Goal: Transaction & Acquisition: Book appointment/travel/reservation

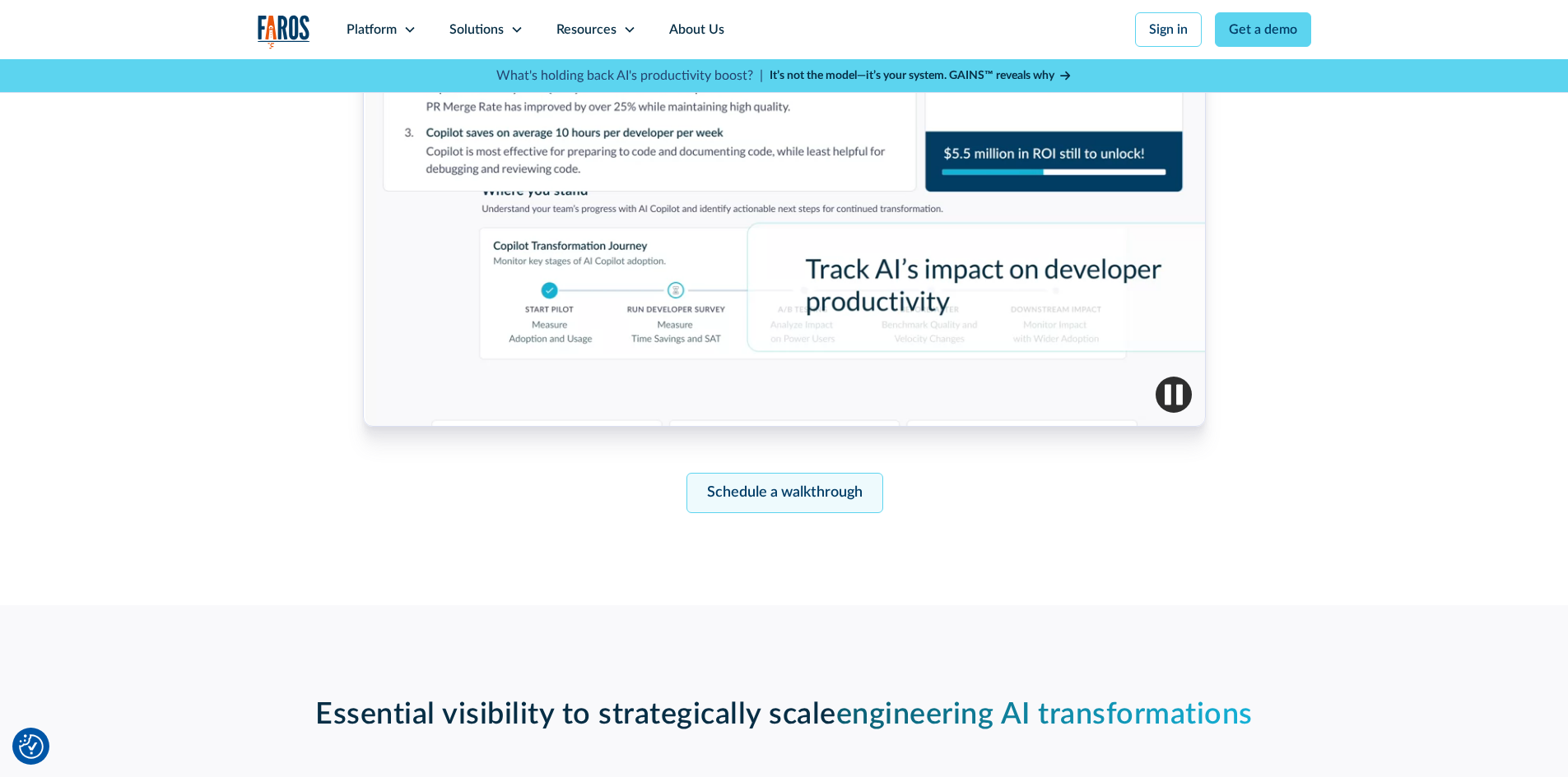
click at [777, 489] on link "Schedule a walkthrough" at bounding box center [784, 493] width 197 height 40
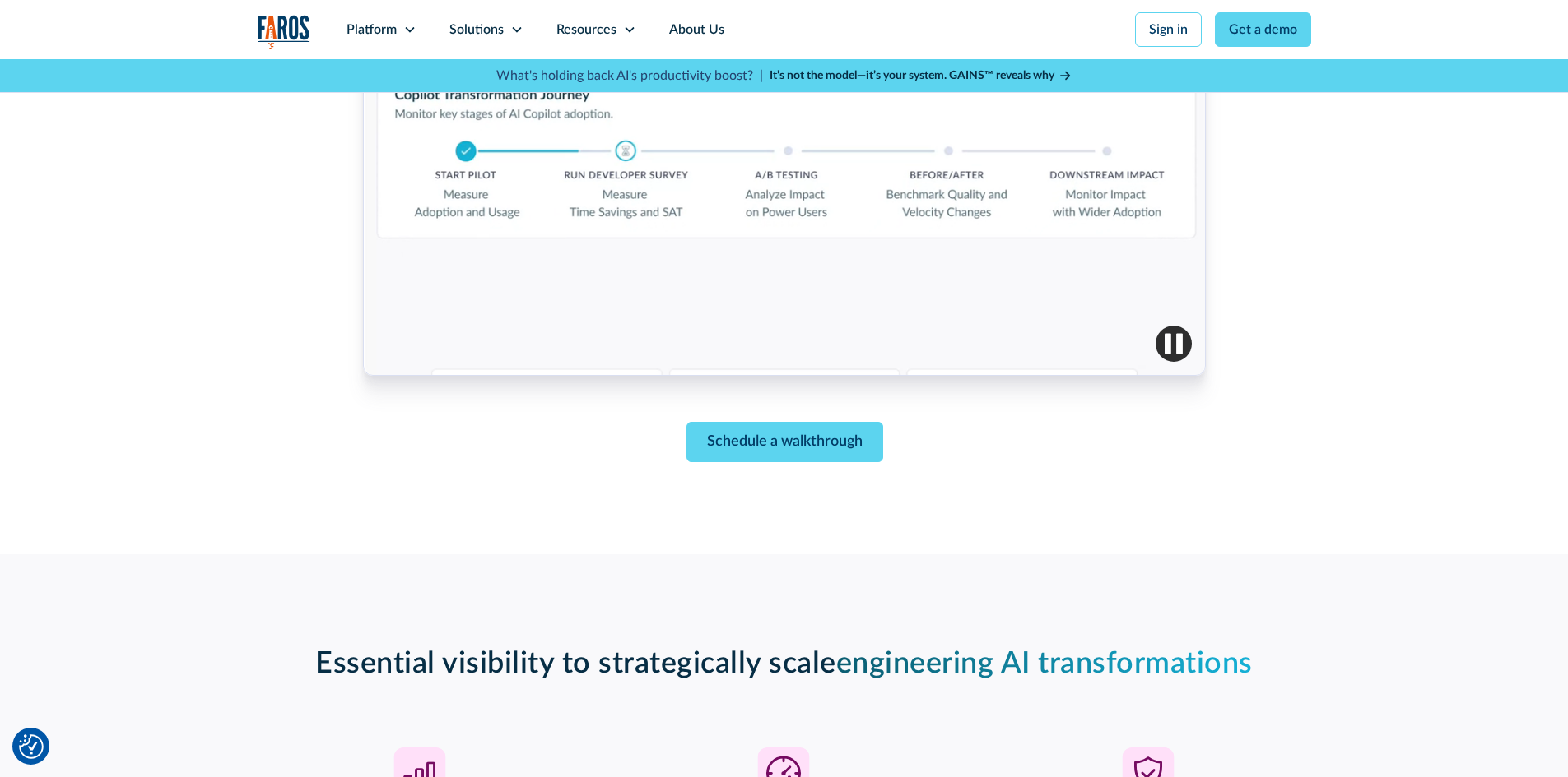
scroll to position [784, 0]
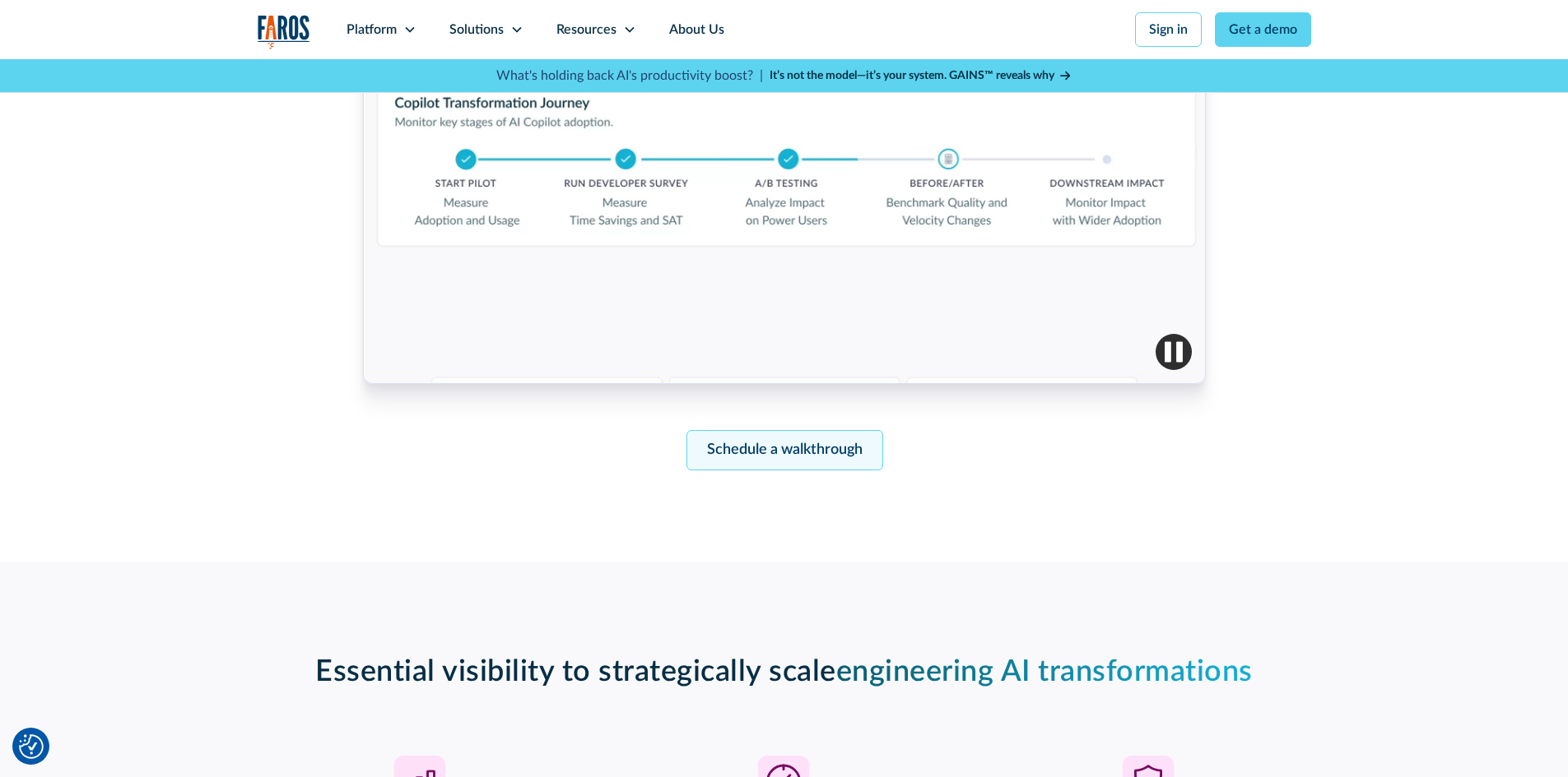
click at [841, 447] on link "Schedule a walkthrough" at bounding box center [784, 450] width 197 height 40
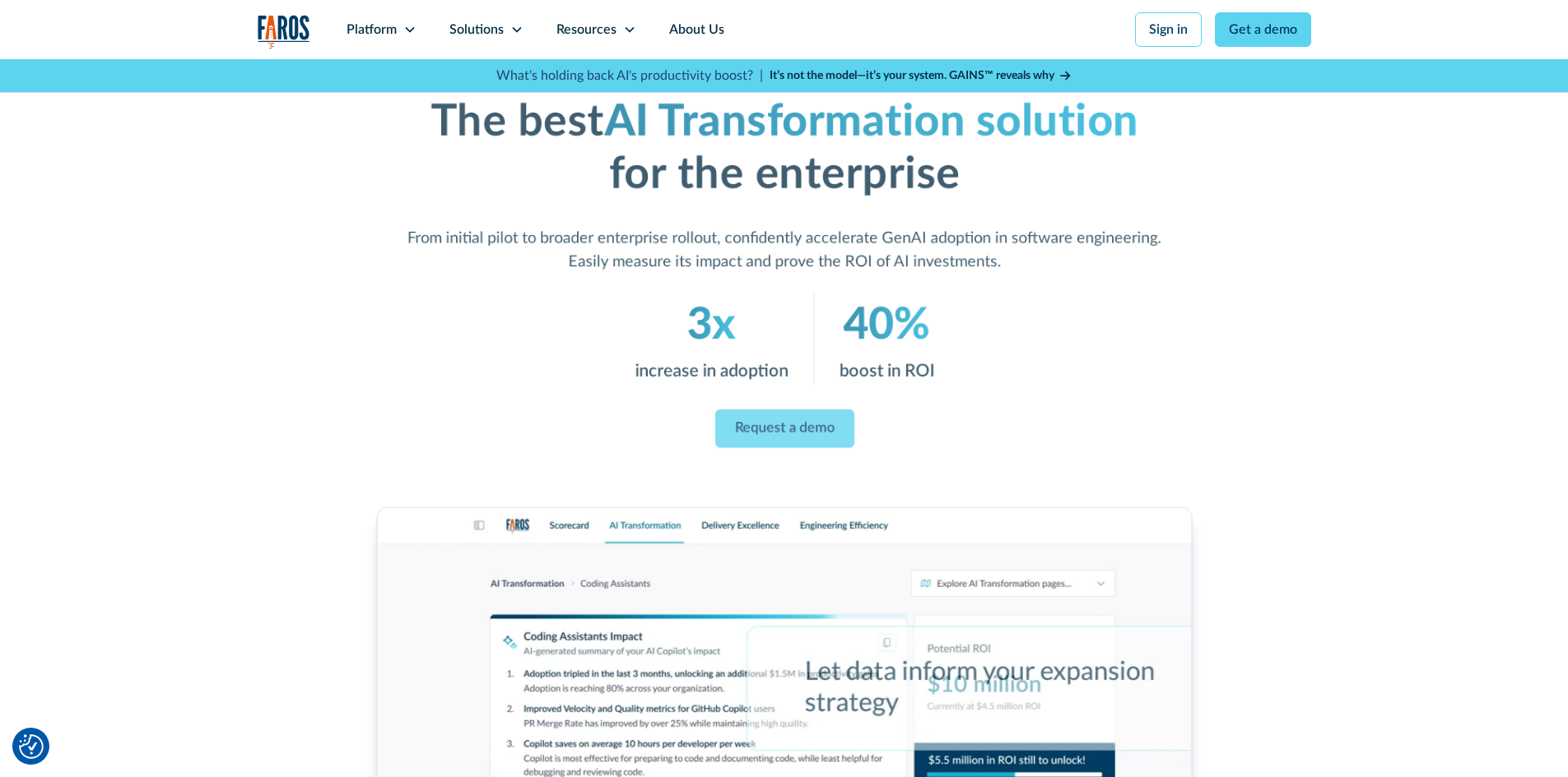
scroll to position [43, 0]
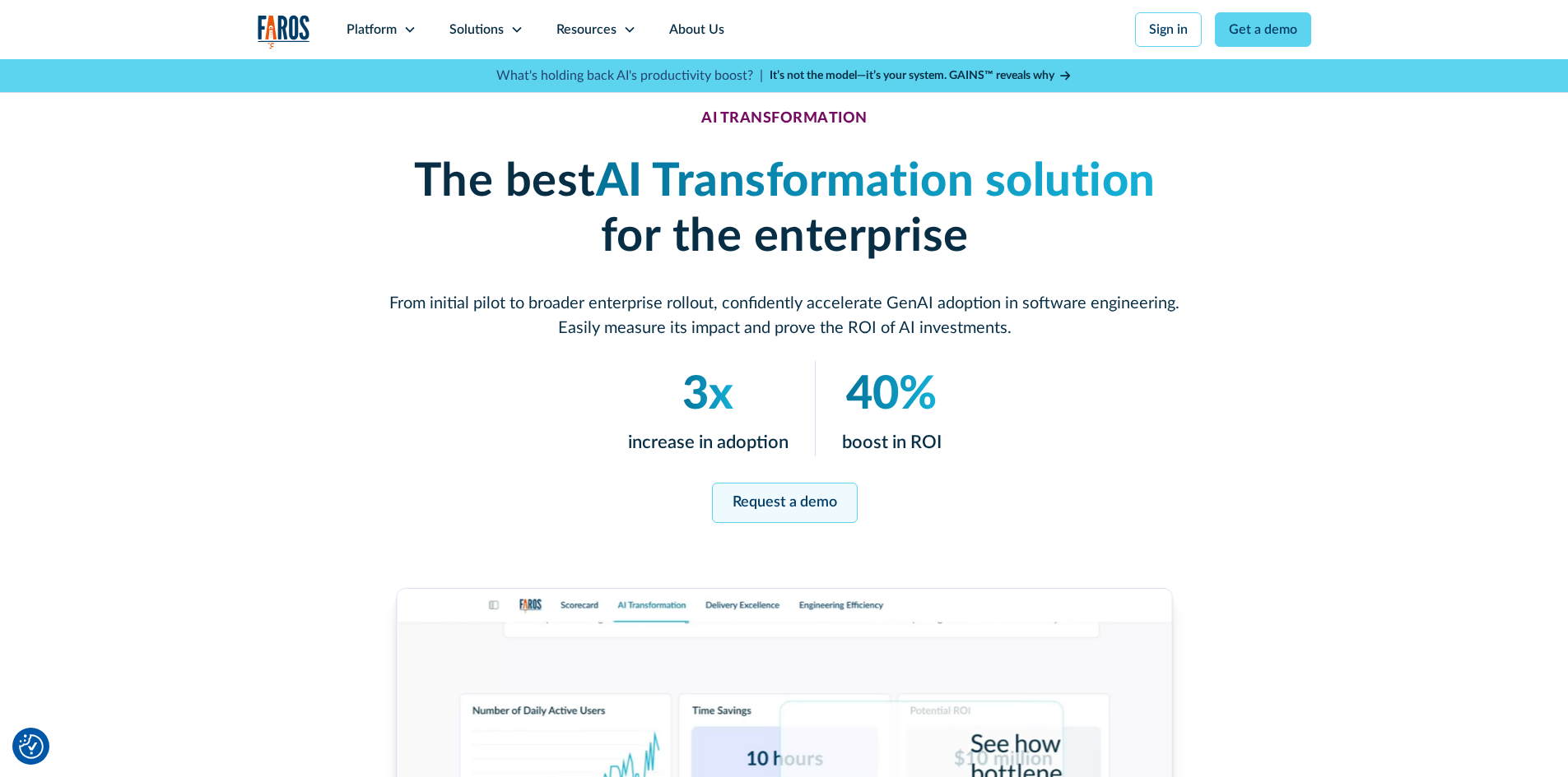
click at [734, 505] on link "Request a demo" at bounding box center [784, 502] width 145 height 40
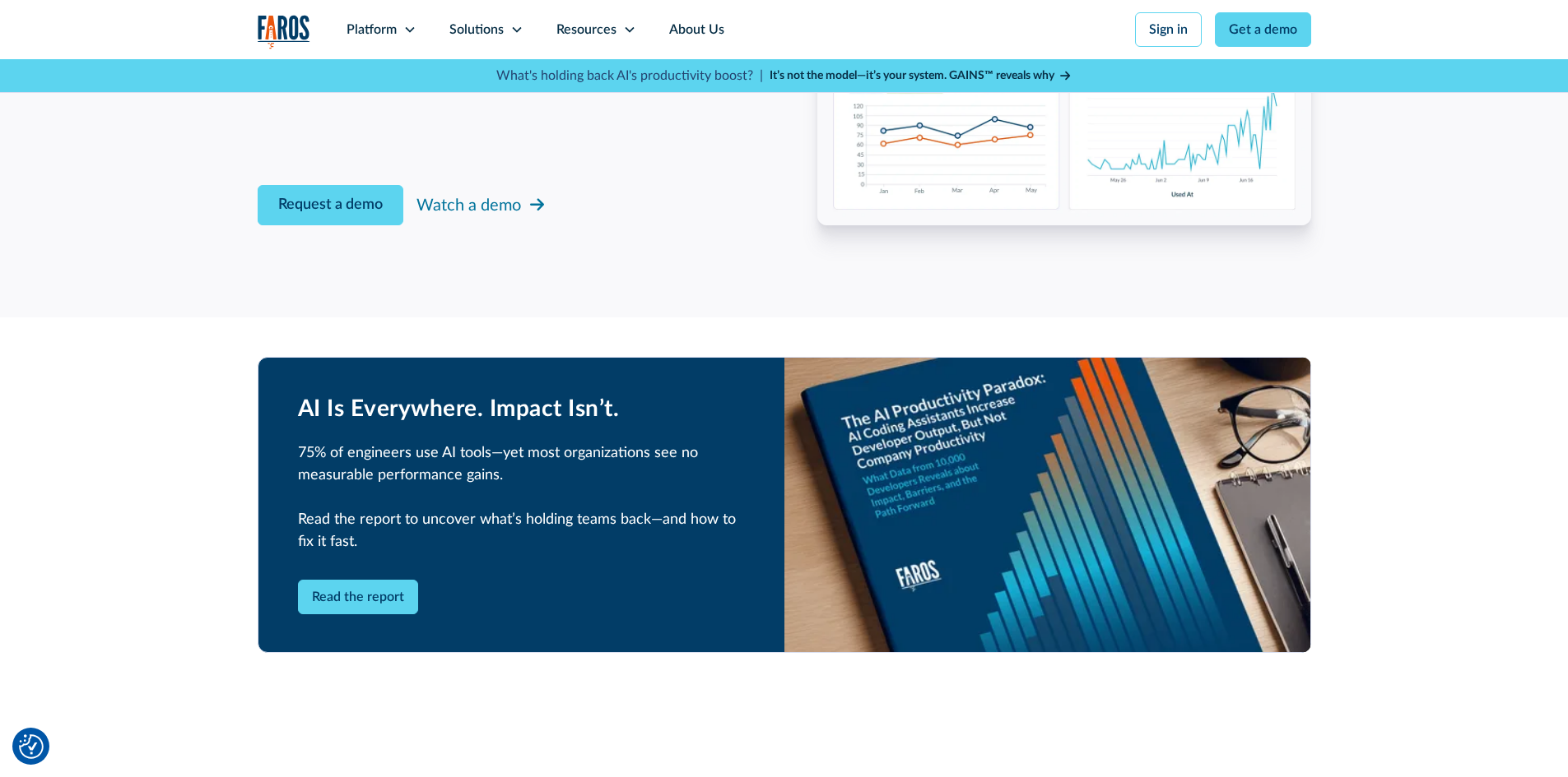
scroll to position [2840, 0]
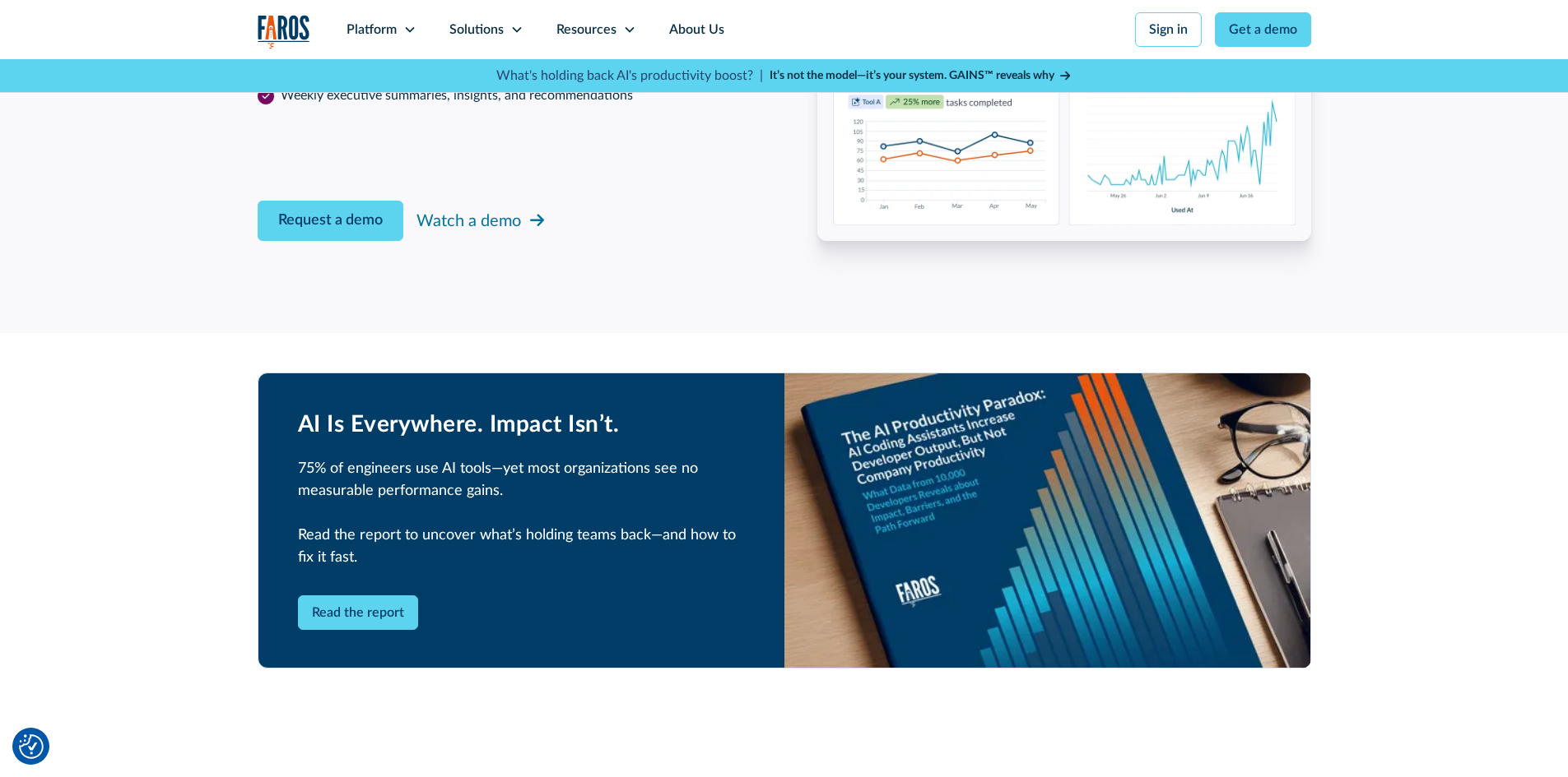
click at [931, 73] on strong "It’s not the model—it’s your system. GAINS™ reveals why" at bounding box center [913, 75] width 285 height 11
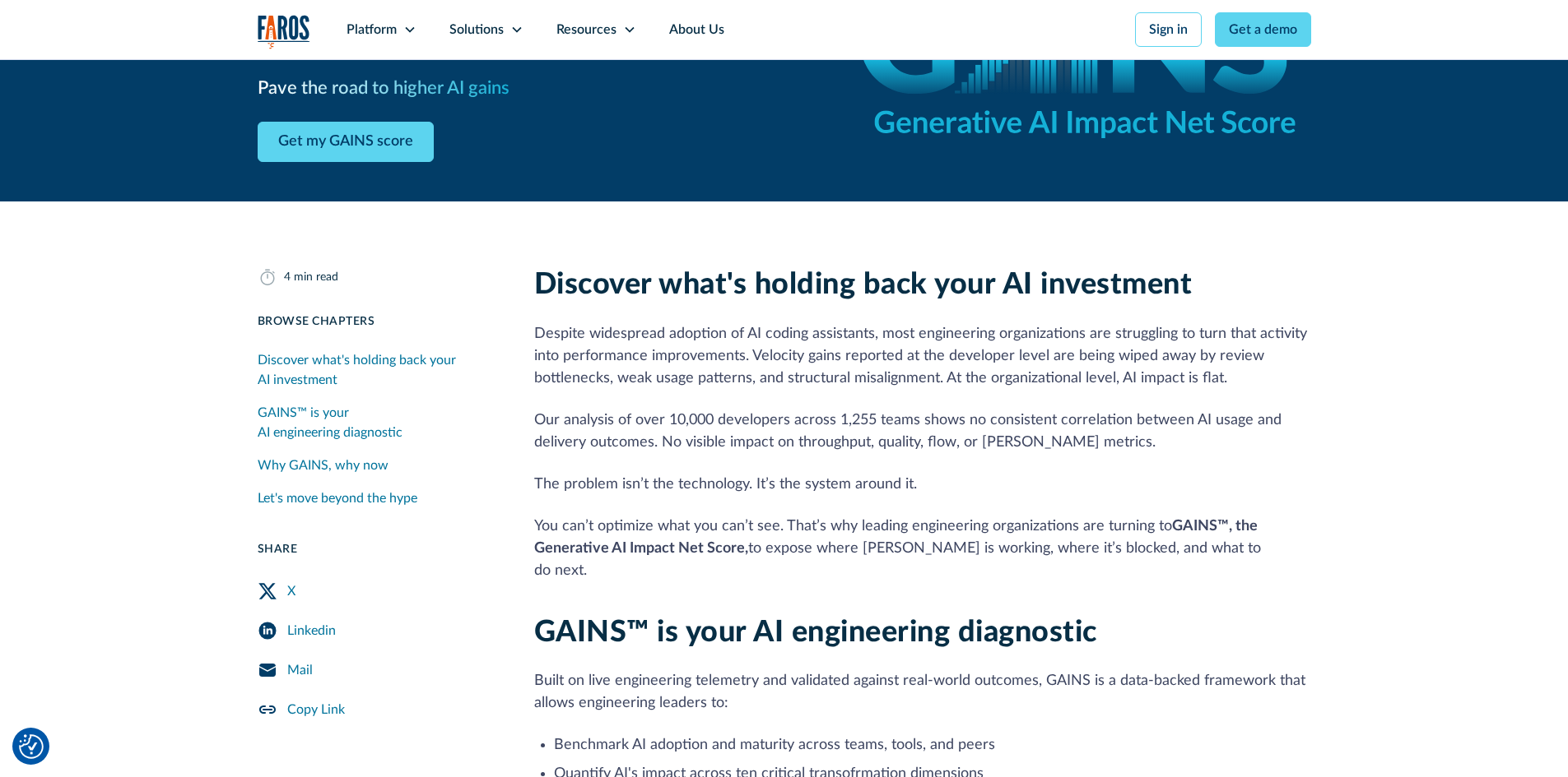
scroll to position [329, 0]
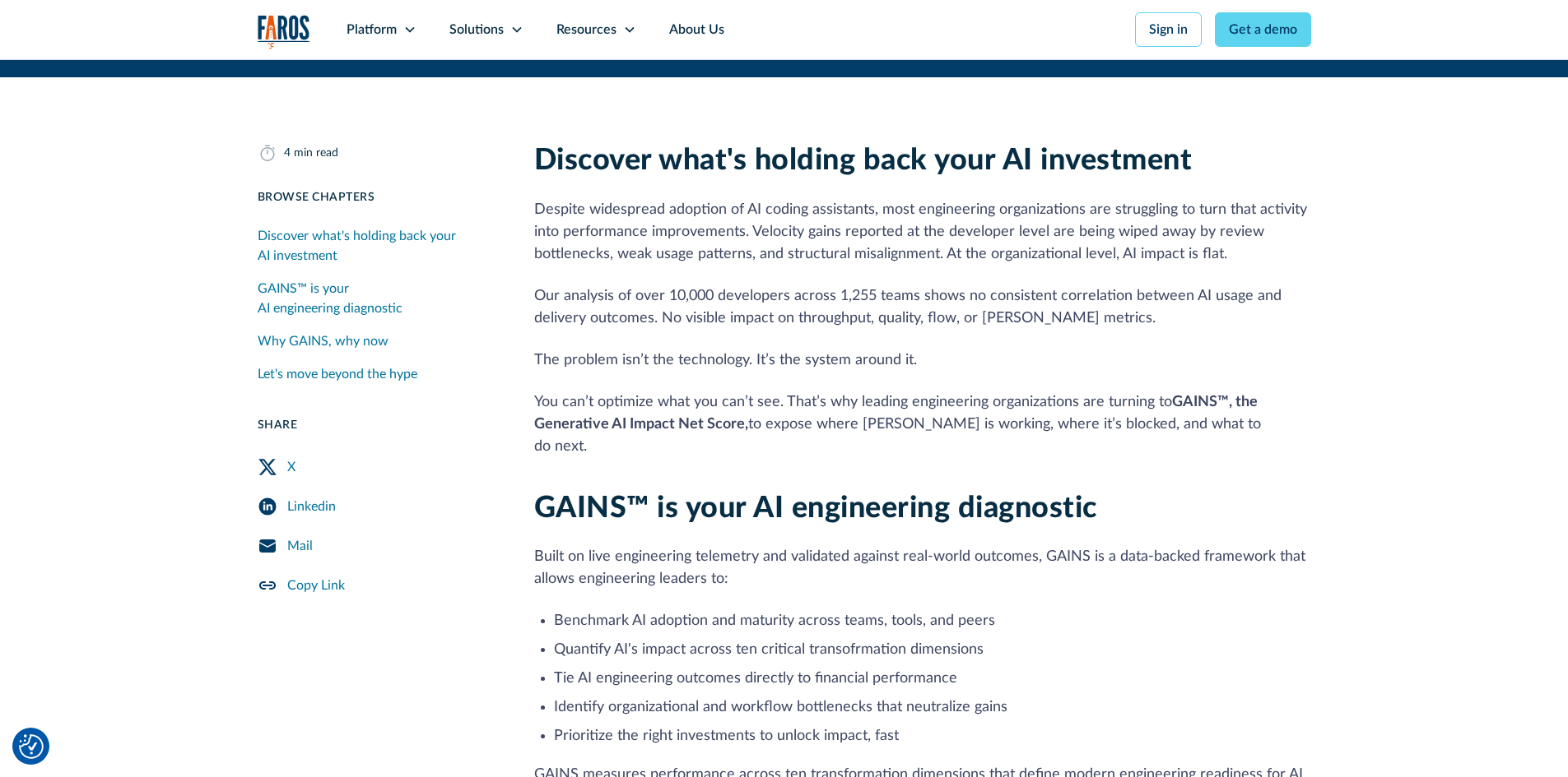
click at [267, 469] on icon "Twitter Share" at bounding box center [267, 469] width 18 height 17
